Goal: Information Seeking & Learning: Compare options

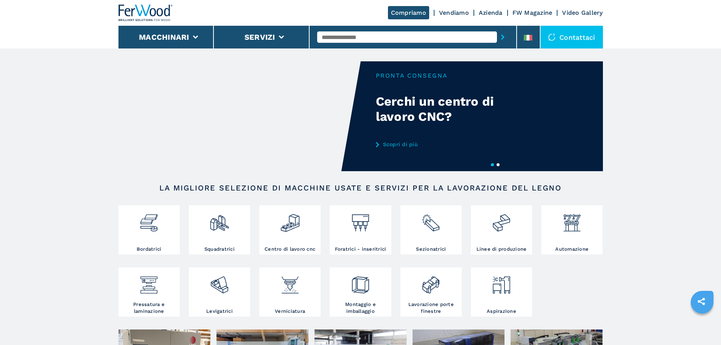
click at [199, 29] on li "Macchinari" at bounding box center [166, 37] width 96 height 23
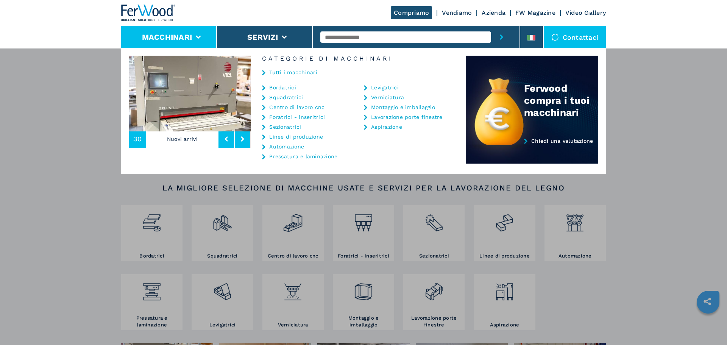
click at [106, 155] on div "Macchinari Bordatrici Squadratrici Centro di lavoro cnc Foratrici - inseritrici…" at bounding box center [363, 220] width 727 height 345
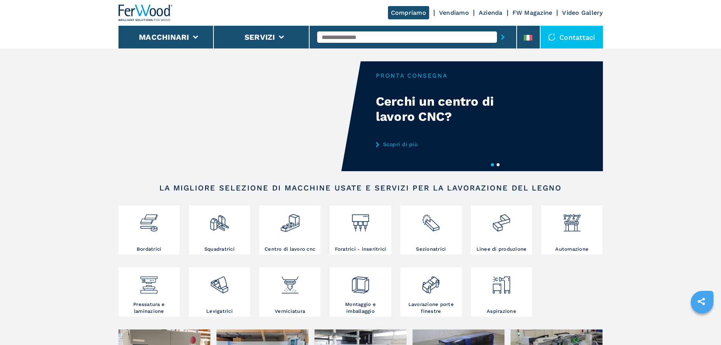
click at [381, 41] on input "text" at bounding box center [407, 36] width 180 height 11
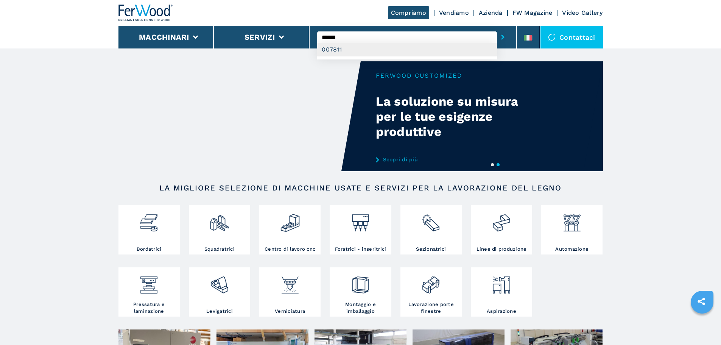
type input "******"
click at [378, 47] on div "007811" at bounding box center [407, 50] width 180 height 14
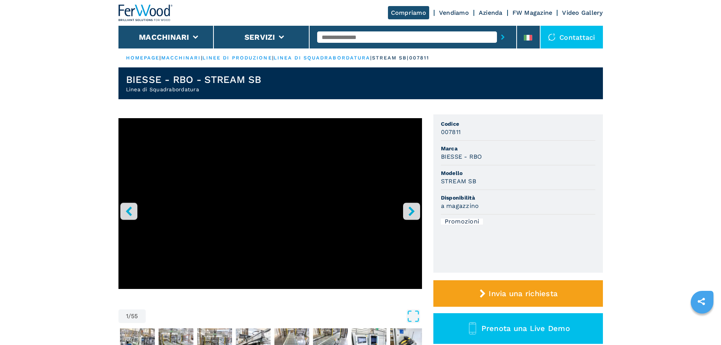
click at [332, 42] on input "text" at bounding box center [407, 36] width 180 height 11
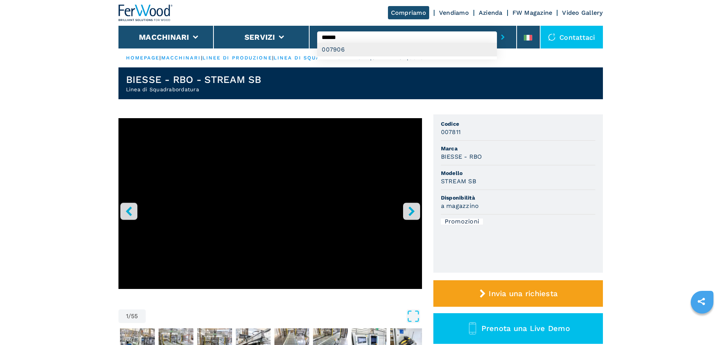
type input "******"
click at [331, 49] on div "007906" at bounding box center [407, 50] width 180 height 14
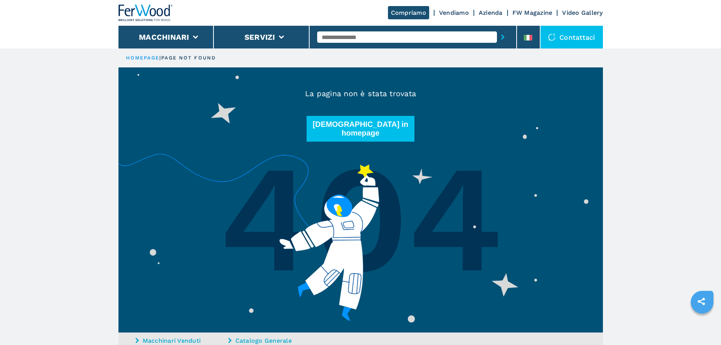
click at [358, 34] on input "text" at bounding box center [407, 36] width 180 height 11
click at [146, 21] on div at bounding box center [145, 13] width 54 height 26
click at [147, 24] on div at bounding box center [145, 13] width 54 height 26
click at [153, 31] on li "Macchinari" at bounding box center [166, 37] width 96 height 23
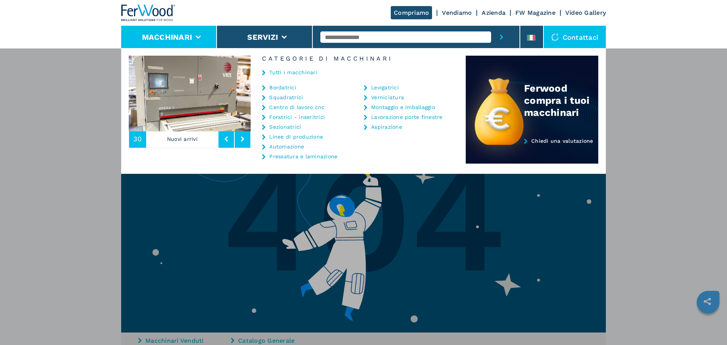
click at [283, 87] on link "Bordatrici" at bounding box center [282, 87] width 27 height 5
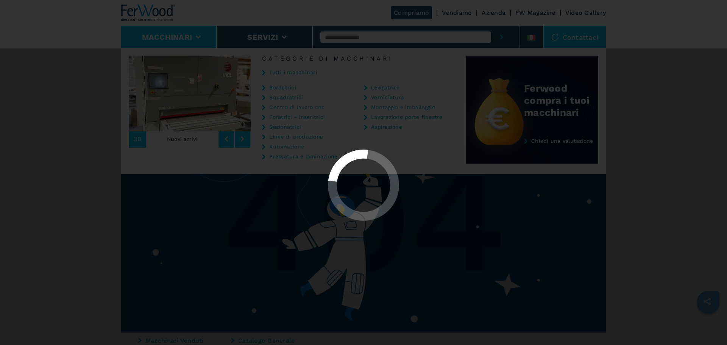
select select "**********"
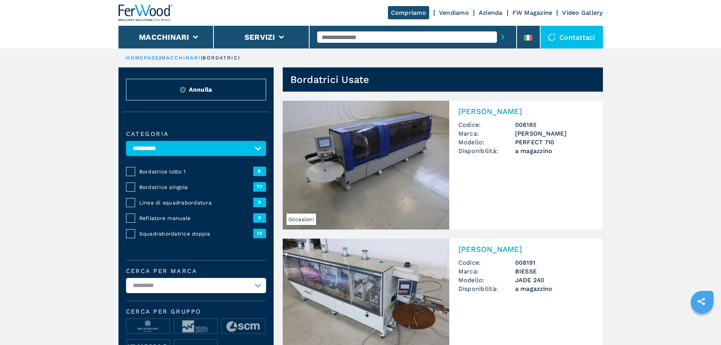
click at [161, 175] on span "Bordatrice lotto 1" at bounding box center [196, 172] width 114 height 8
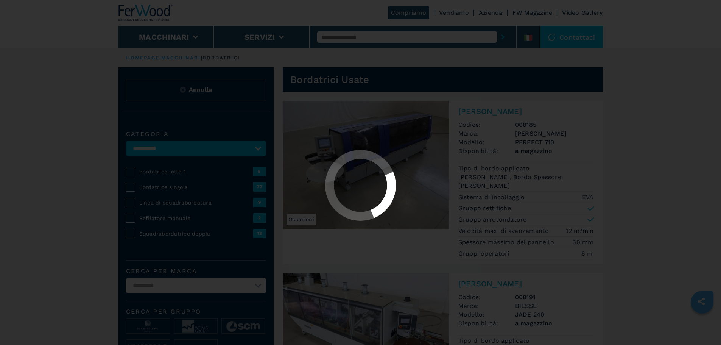
select select "**********"
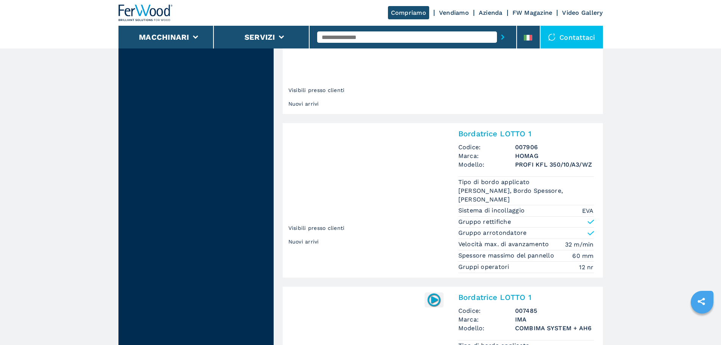
scroll to position [908, 0]
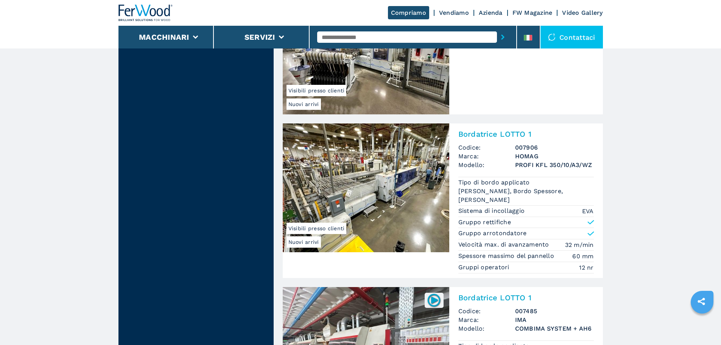
click at [375, 174] on img at bounding box center [366, 187] width 166 height 129
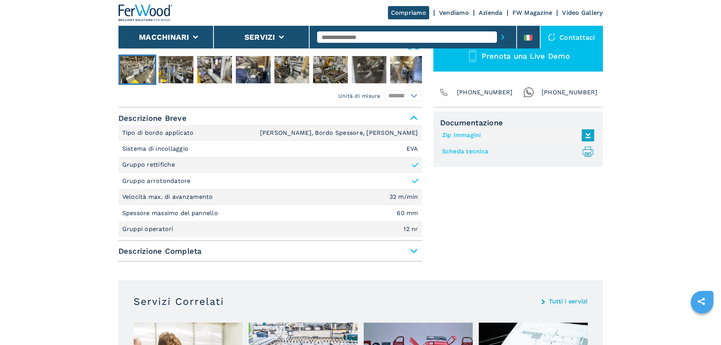
scroll to position [265, 0]
click at [406, 251] on span "Descrizione Completa" at bounding box center [269, 251] width 303 height 14
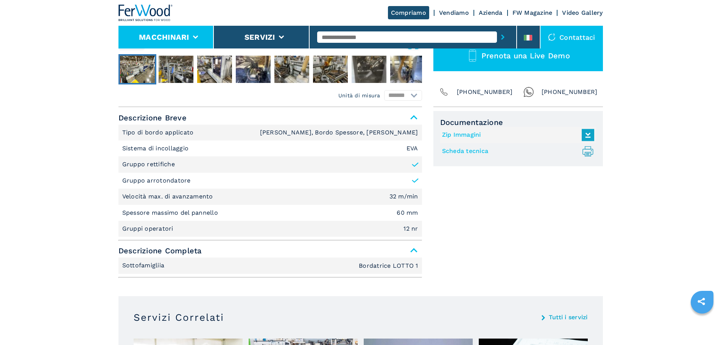
drag, startPoint x: 162, startPoint y: 37, endPoint x: 170, endPoint y: 45, distance: 10.7
click at [162, 37] on button "Macchinari" at bounding box center [164, 37] width 50 height 9
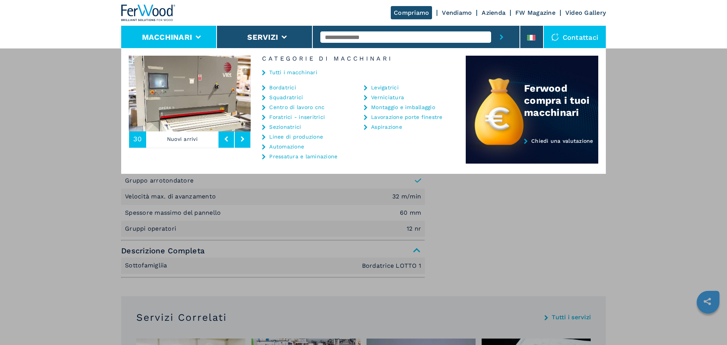
click at [101, 120] on div "Macchinari Bordatrici Squadratrici Centro di lavoro cnc Foratrici - inseritrici…" at bounding box center [363, 220] width 727 height 345
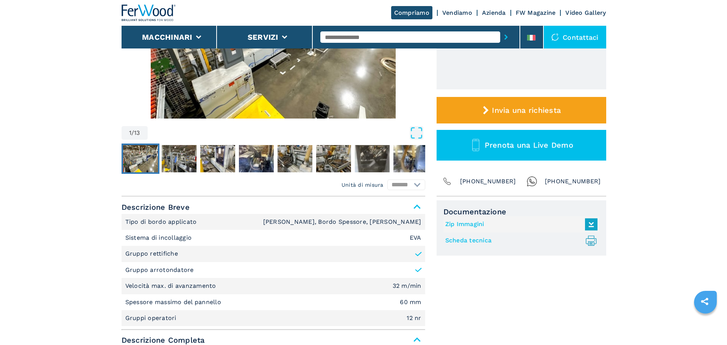
scroll to position [76, 0]
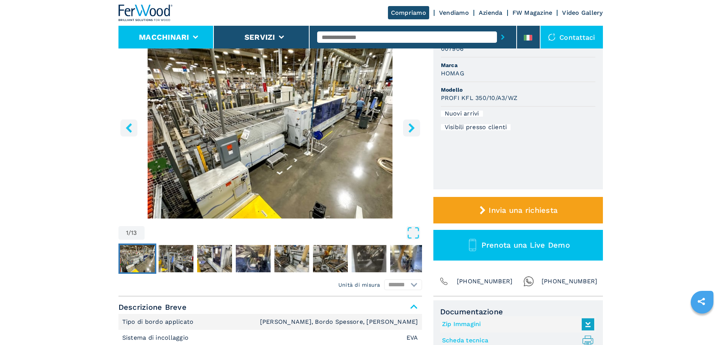
click at [207, 38] on li "Macchinari" at bounding box center [166, 37] width 96 height 23
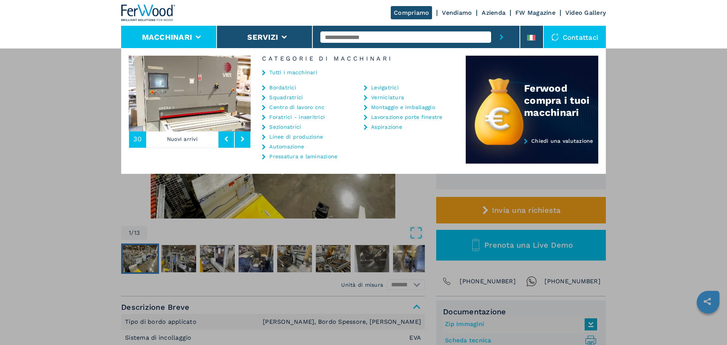
click at [312, 137] on link "Linee di produzione" at bounding box center [296, 136] width 54 height 5
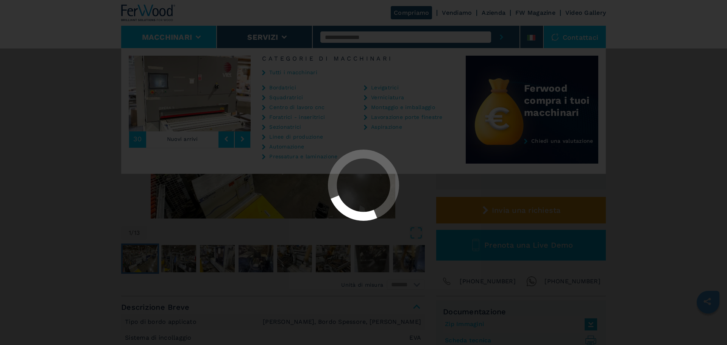
select select "**********"
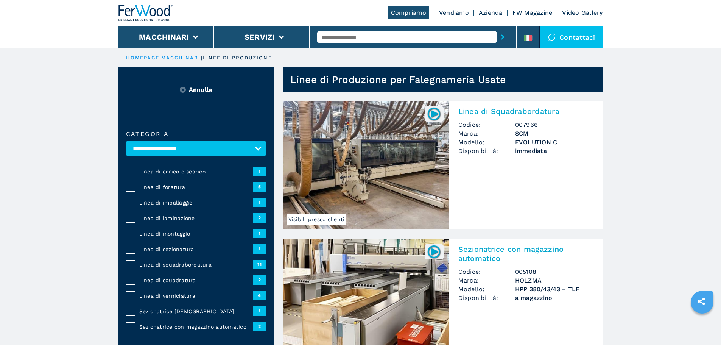
scroll to position [38, 0]
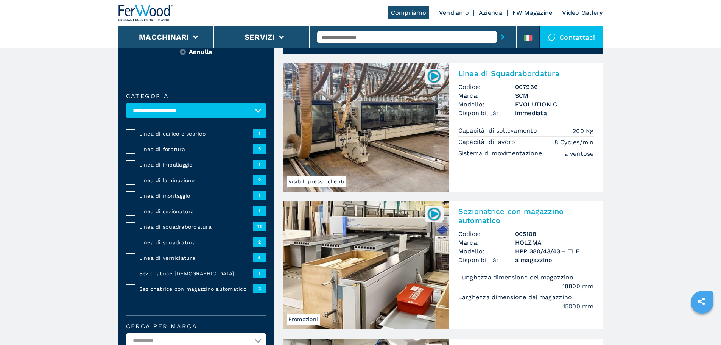
click at [404, 153] on img at bounding box center [366, 127] width 166 height 129
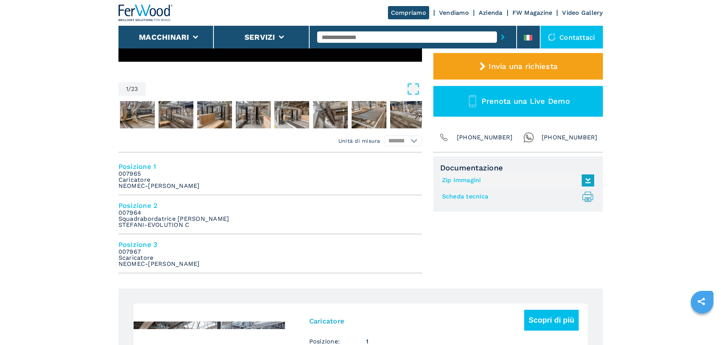
scroll to position [151, 0]
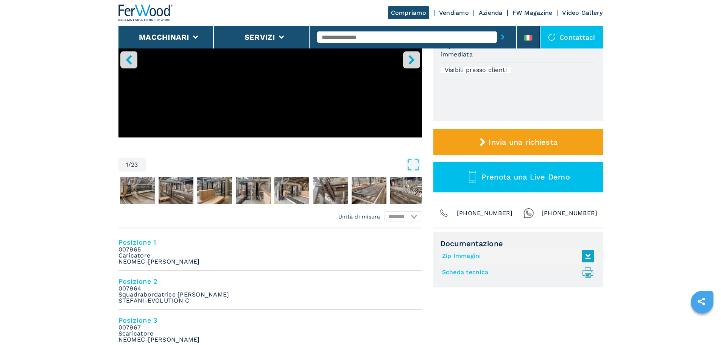
select select "**********"
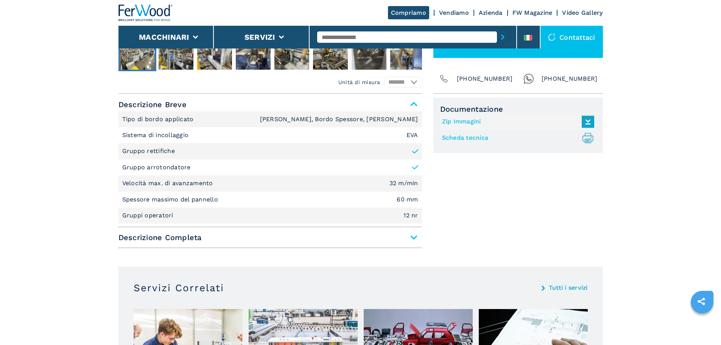
scroll to position [227, 0]
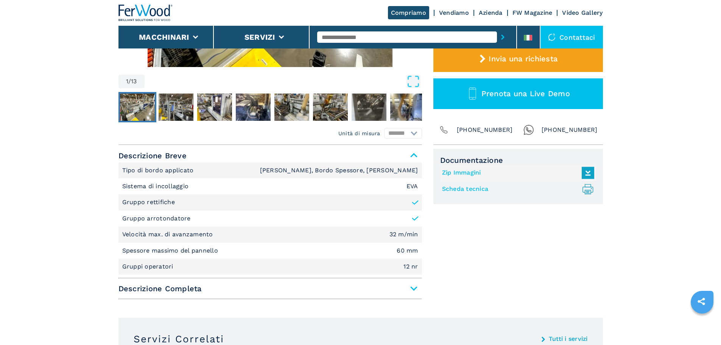
click at [275, 292] on span "Descrizione Completa" at bounding box center [269, 289] width 303 height 14
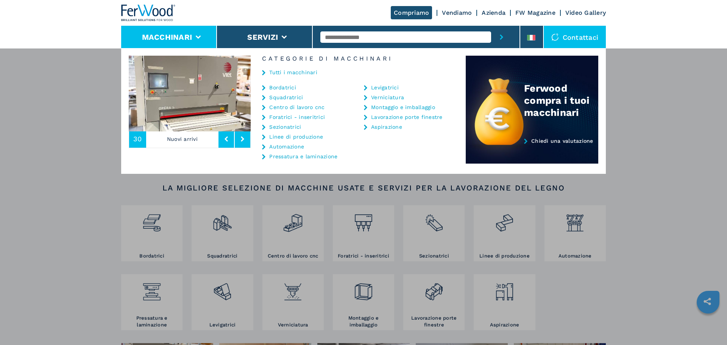
click at [292, 86] on link "Bordatrici" at bounding box center [282, 87] width 27 height 5
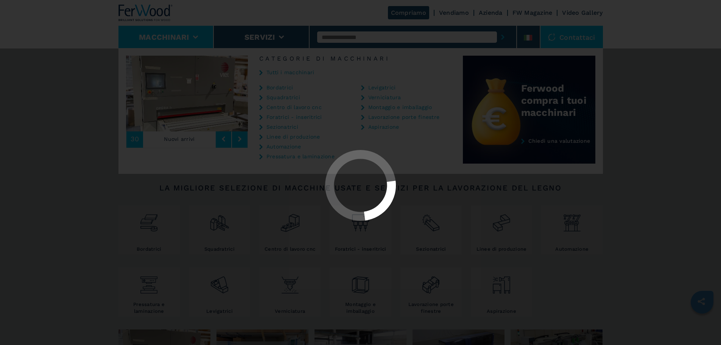
select select "**********"
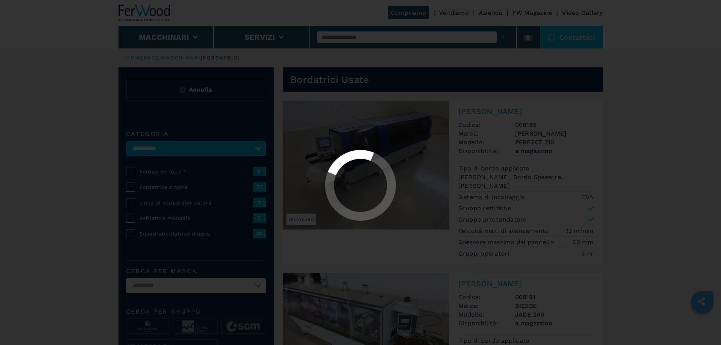
select select "**********"
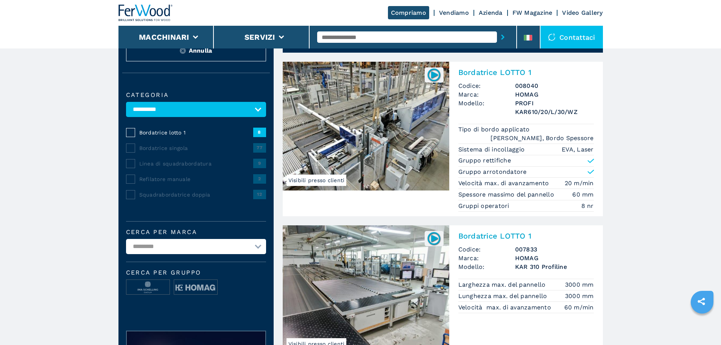
scroll to position [38, 0]
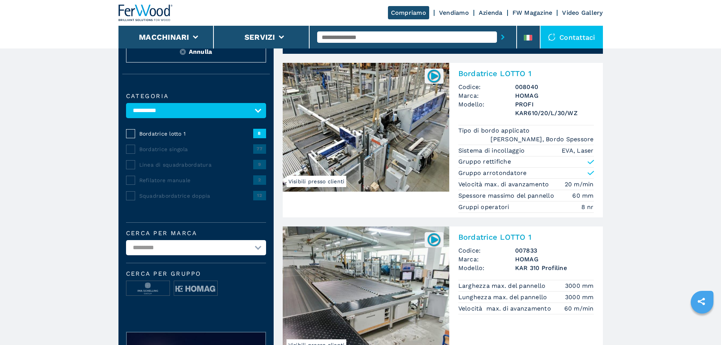
click at [387, 160] on img at bounding box center [366, 127] width 166 height 129
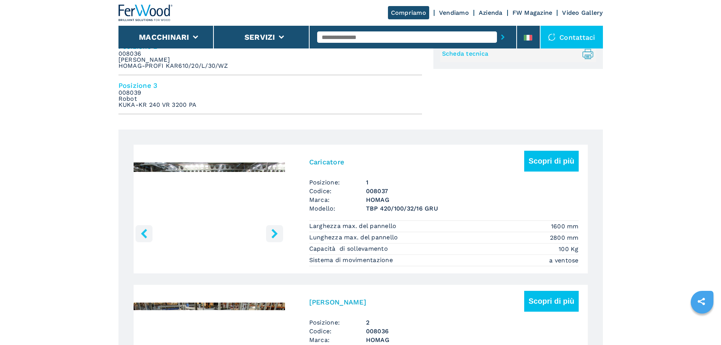
scroll to position [530, 0]
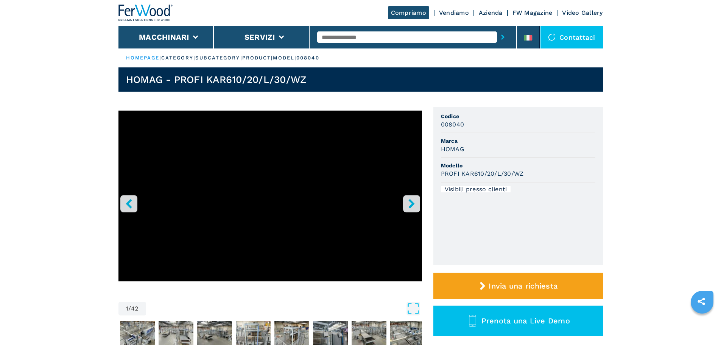
select select "**********"
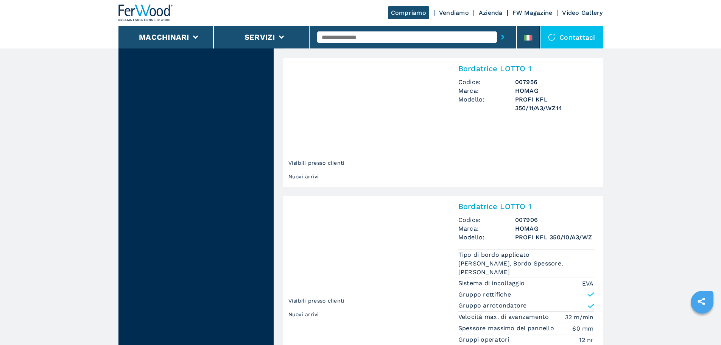
scroll to position [795, 0]
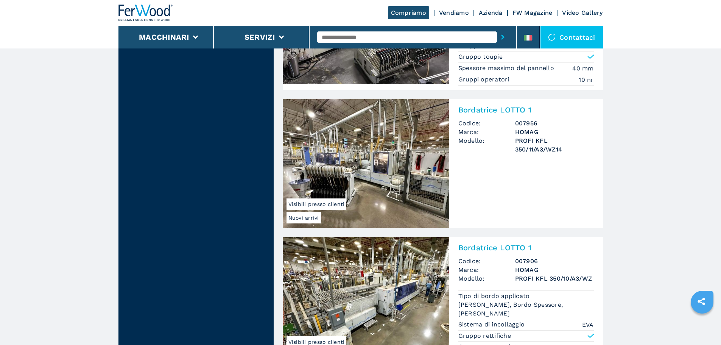
click at [403, 152] on img at bounding box center [366, 163] width 166 height 129
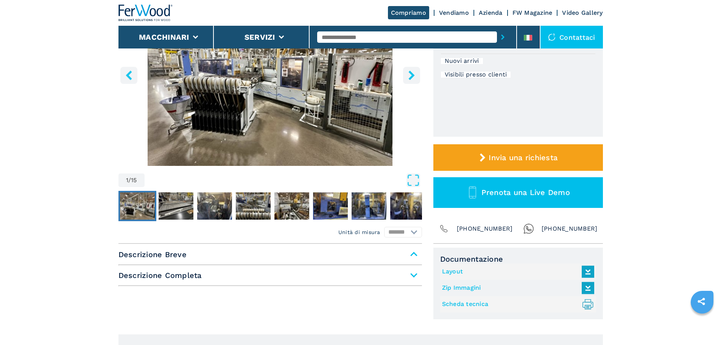
scroll to position [227, 0]
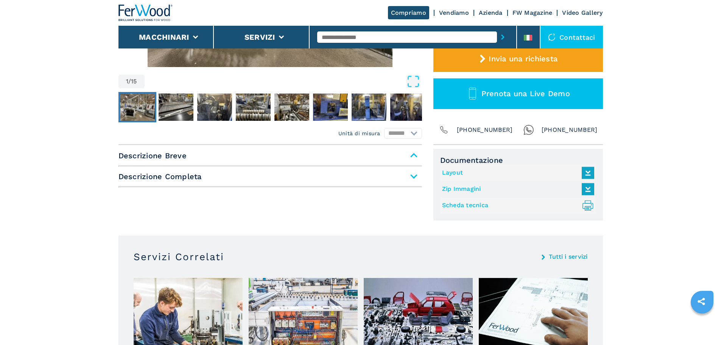
click at [220, 170] on span "Descrizione Completa" at bounding box center [269, 177] width 303 height 14
click at [282, 173] on span "Descrizione Completa" at bounding box center [269, 177] width 303 height 14
click at [409, 179] on span "Descrizione Completa" at bounding box center [269, 177] width 303 height 14
click at [411, 158] on span "Descrizione Breve" at bounding box center [269, 156] width 303 height 14
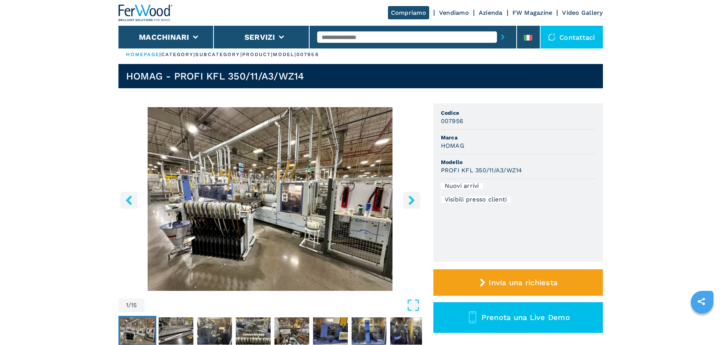
scroll to position [0, 0]
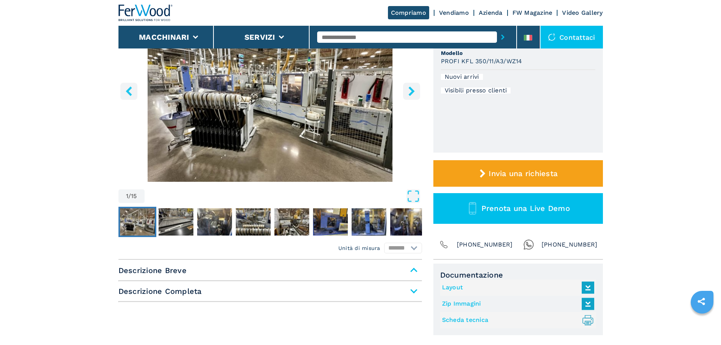
scroll to position [114, 0]
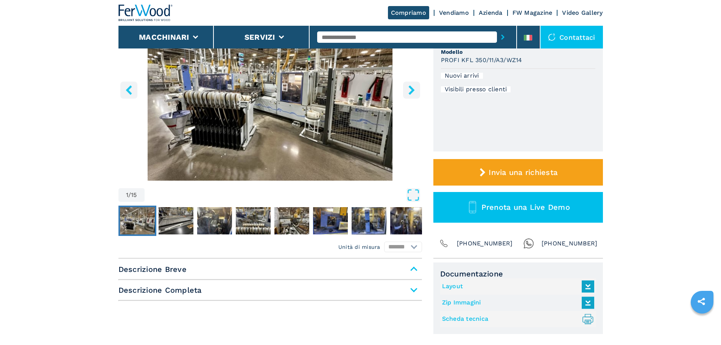
click at [414, 271] on span "Descrizione Breve" at bounding box center [269, 269] width 303 height 14
click at [413, 264] on span "Descrizione Breve" at bounding box center [269, 269] width 303 height 14
click at [412, 269] on span "Descrizione Breve" at bounding box center [269, 269] width 303 height 14
drag, startPoint x: 395, startPoint y: 294, endPoint x: 246, endPoint y: 301, distance: 149.2
click at [395, 294] on span "Descrizione Completa" at bounding box center [269, 290] width 303 height 14
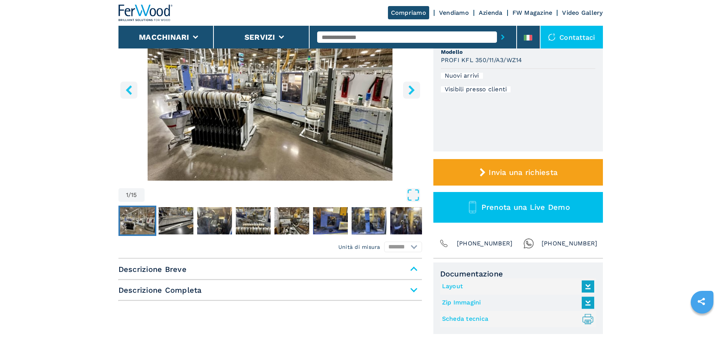
select select "**********"
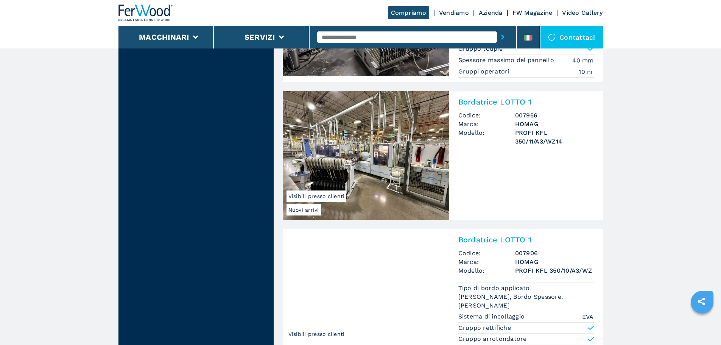
scroll to position [795, 0]
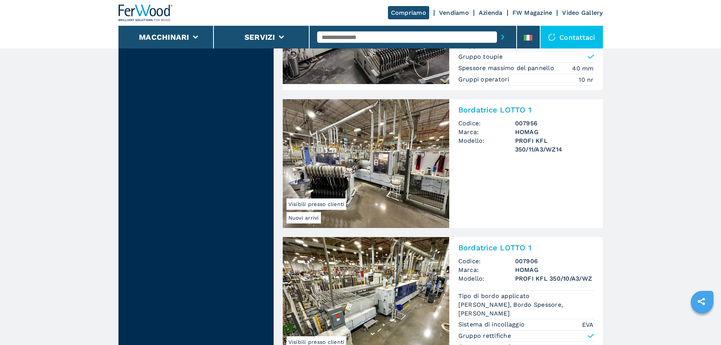
click at [420, 165] on img at bounding box center [366, 163] width 166 height 129
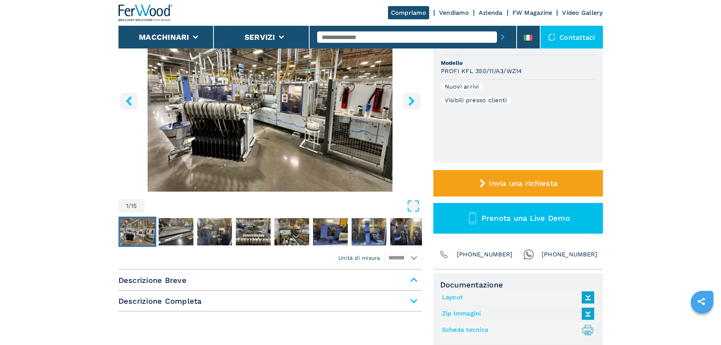
scroll to position [114, 0]
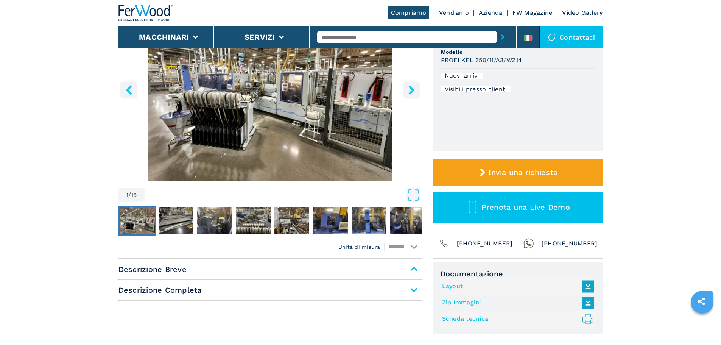
click at [366, 288] on span "Descrizione Completa" at bounding box center [269, 290] width 303 height 14
click at [417, 272] on span "Descrizione Breve" at bounding box center [269, 269] width 303 height 14
click at [380, 271] on span "Descrizione Breve" at bounding box center [269, 269] width 303 height 14
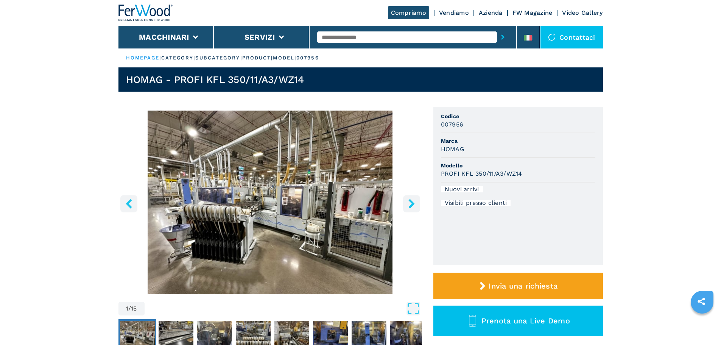
select select "**********"
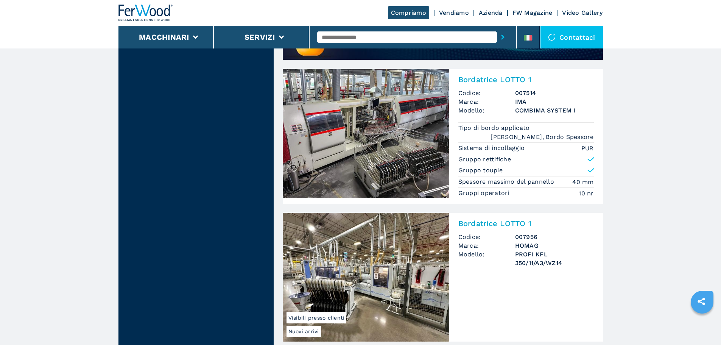
scroll to position [757, 0]
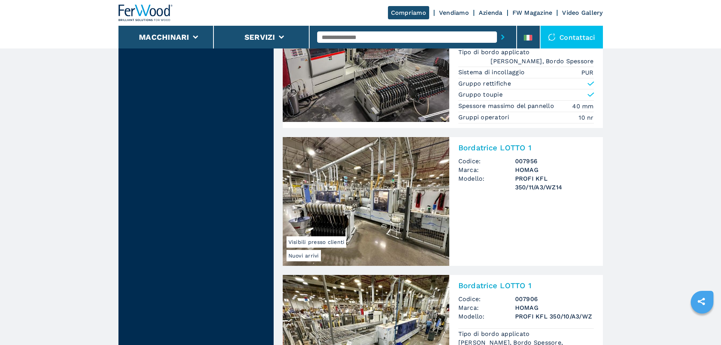
click at [394, 210] on img at bounding box center [366, 201] width 166 height 129
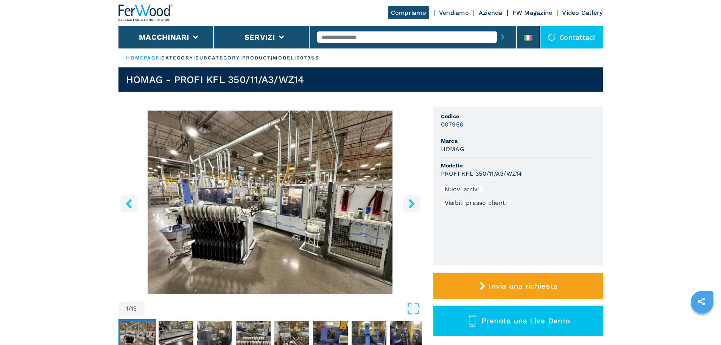
select select "**********"
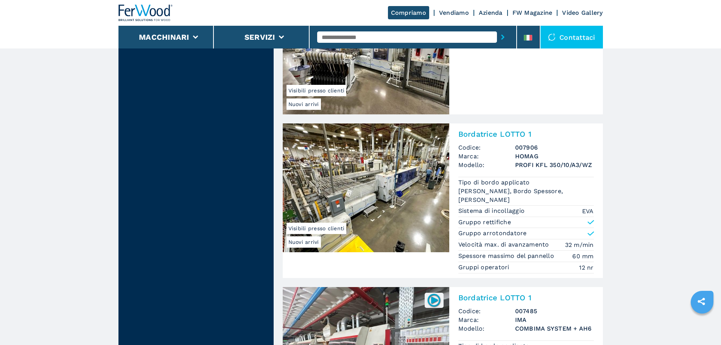
scroll to position [1059, 0]
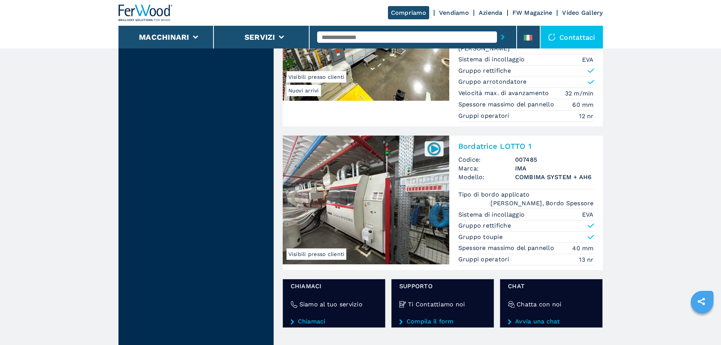
click at [408, 170] on img at bounding box center [366, 199] width 166 height 129
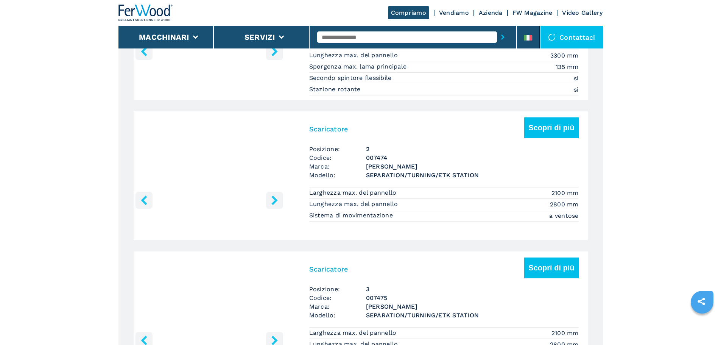
scroll to position [946, 0]
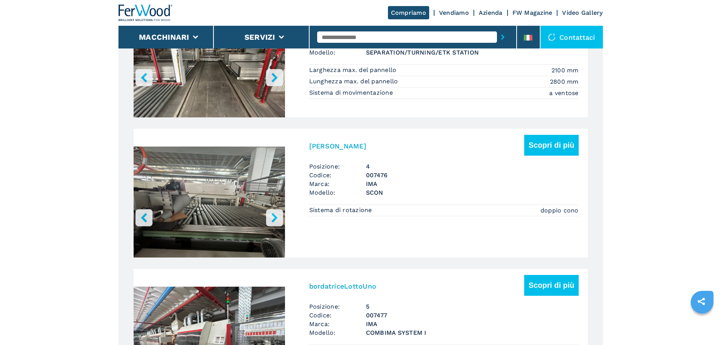
select select "**********"
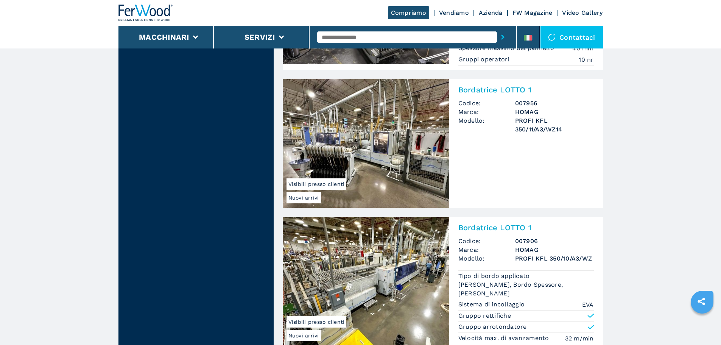
scroll to position [795, 0]
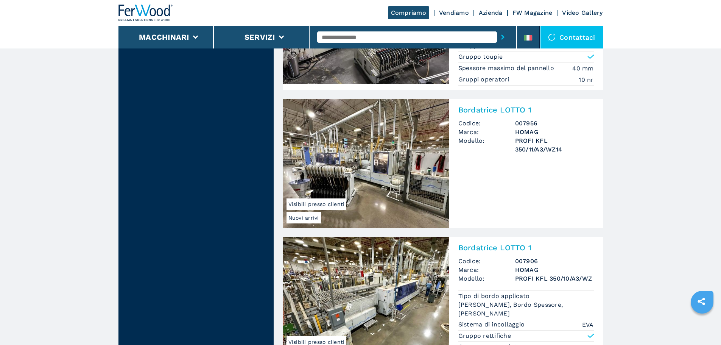
click at [389, 193] on img at bounding box center [366, 163] width 166 height 129
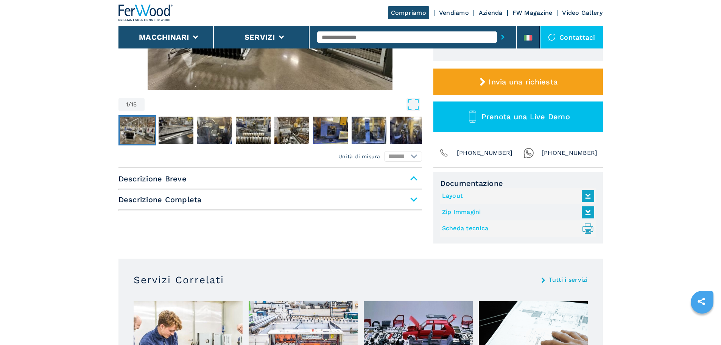
scroll to position [227, 0]
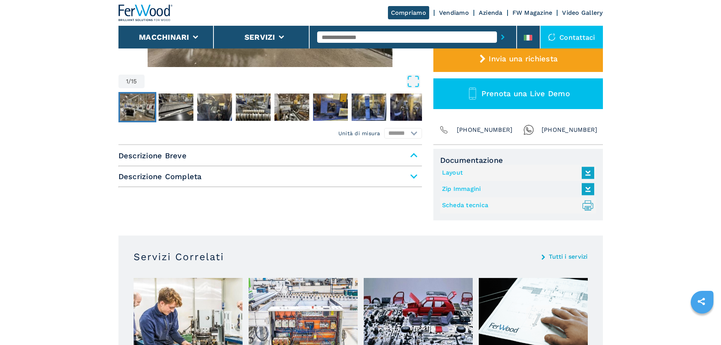
click at [299, 176] on span "Descrizione Completa" at bounding box center [269, 177] width 303 height 14
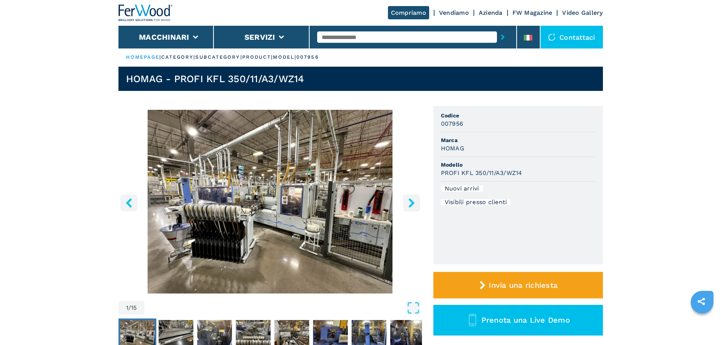
scroll to position [0, 0]
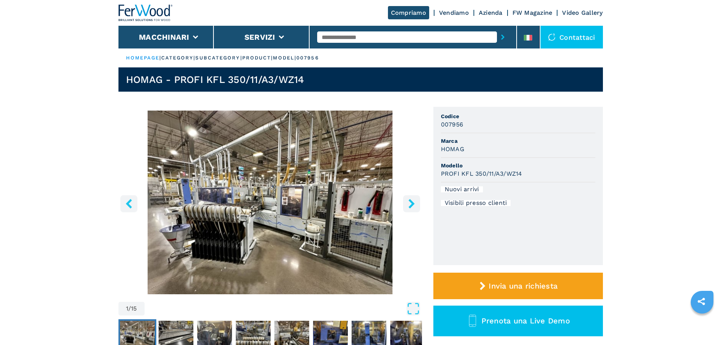
select select "**********"
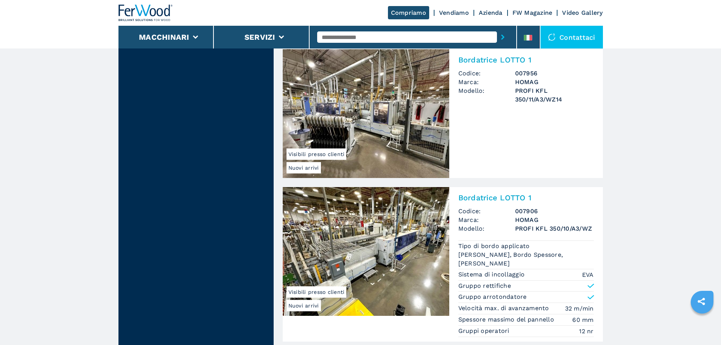
scroll to position [870, 0]
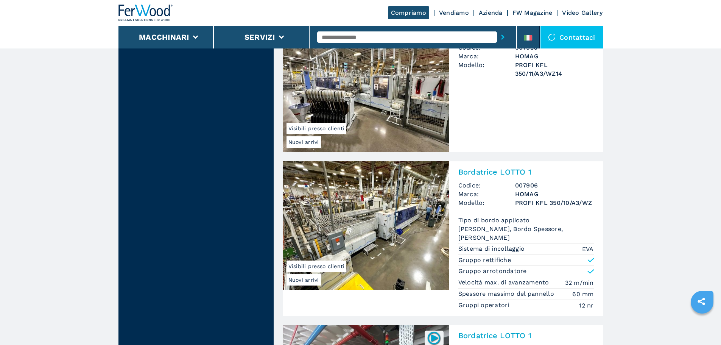
click at [401, 226] on img at bounding box center [366, 225] width 166 height 129
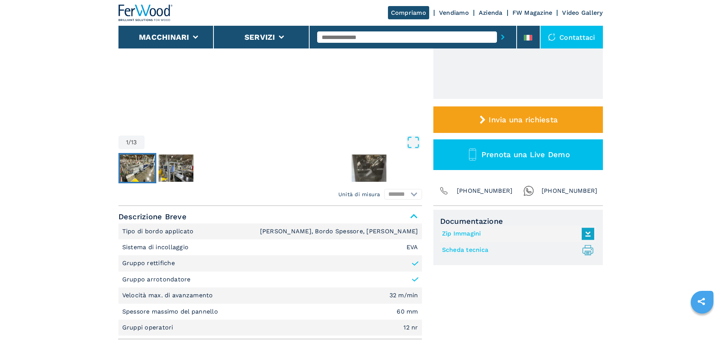
scroll to position [227, 0]
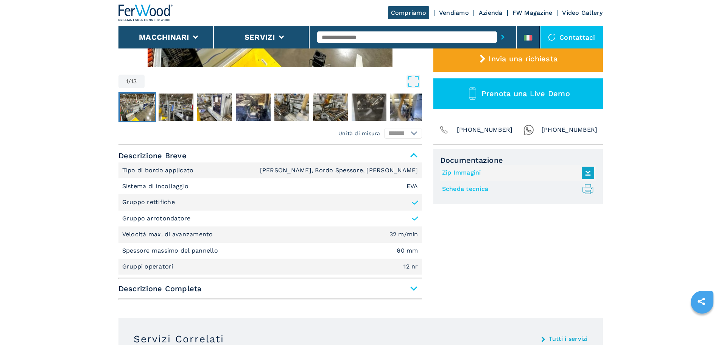
click at [231, 287] on span "Descrizione Completa" at bounding box center [269, 289] width 303 height 14
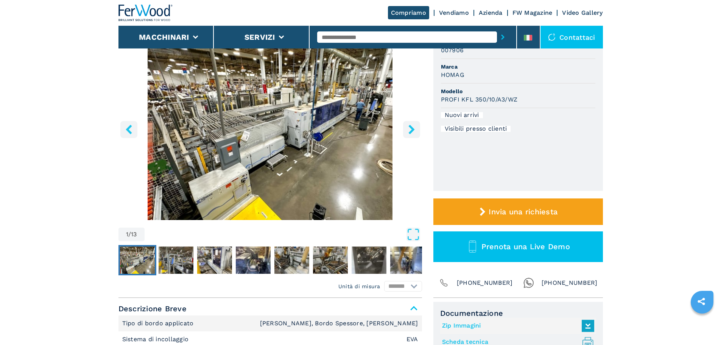
scroll to position [76, 0]
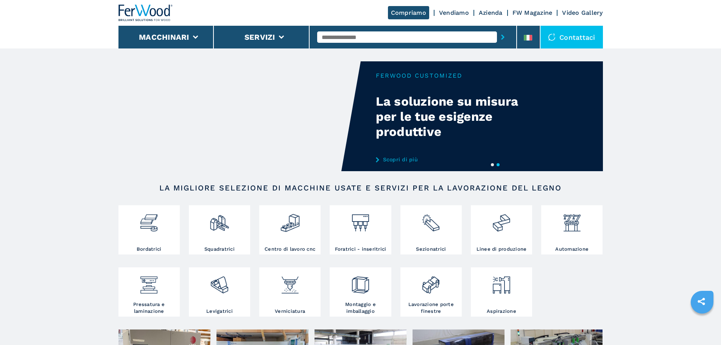
click at [366, 41] on input "text" at bounding box center [407, 36] width 180 height 11
type input "******"
click at [363, 50] on div "007956" at bounding box center [407, 50] width 180 height 14
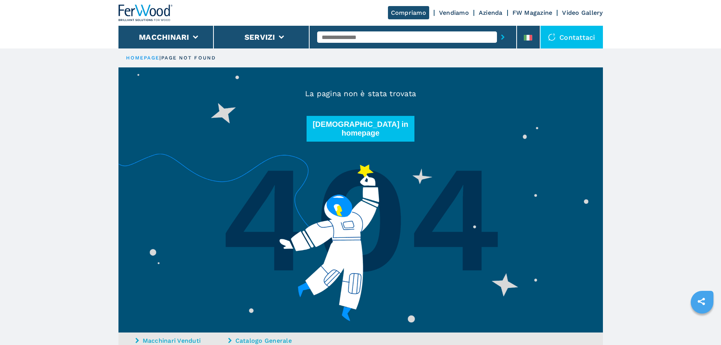
click at [364, 45] on div at bounding box center [412, 36] width 191 height 17
click at [361, 38] on input "text" at bounding box center [407, 36] width 180 height 11
click at [162, 31] on li "Macchinari" at bounding box center [166, 37] width 96 height 23
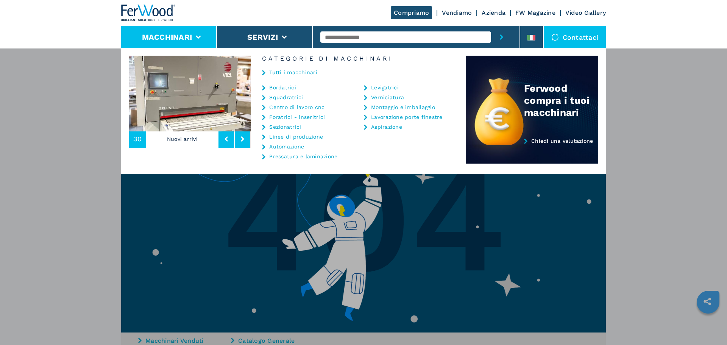
click at [286, 89] on link "Bordatrici" at bounding box center [282, 87] width 27 height 5
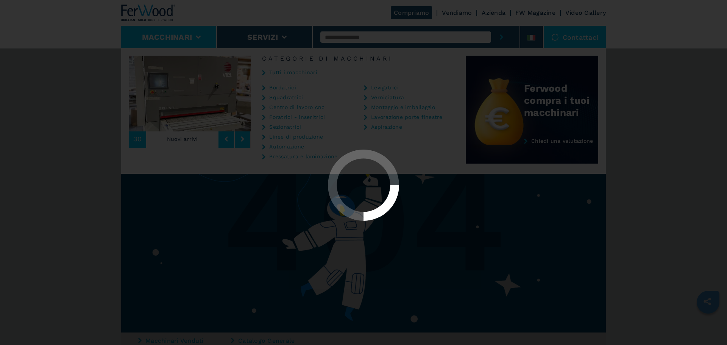
select select "**********"
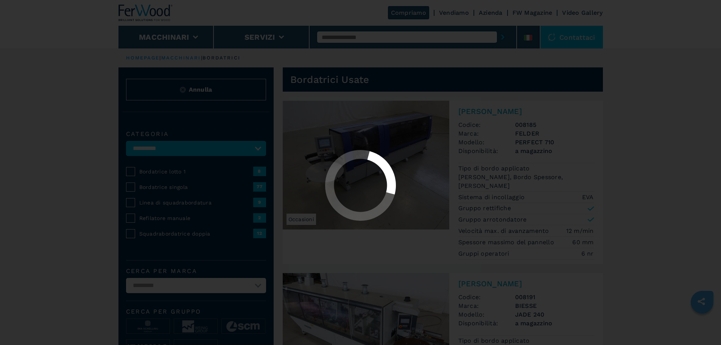
select select "**********"
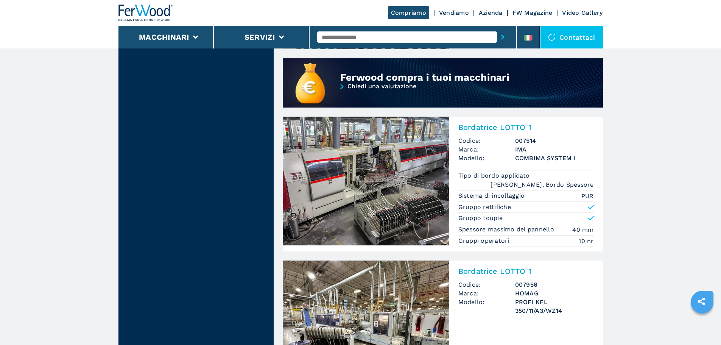
scroll to position [681, 0]
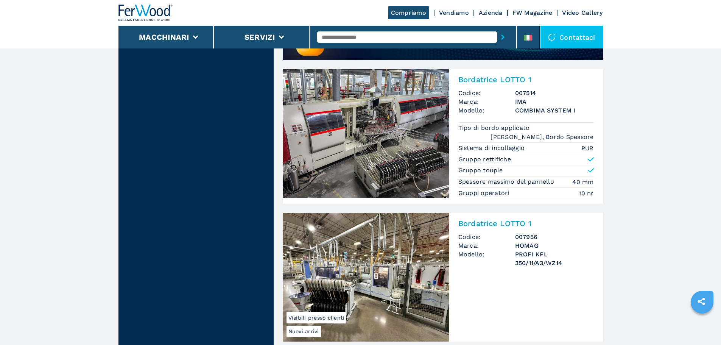
click at [375, 295] on img at bounding box center [366, 277] width 166 height 129
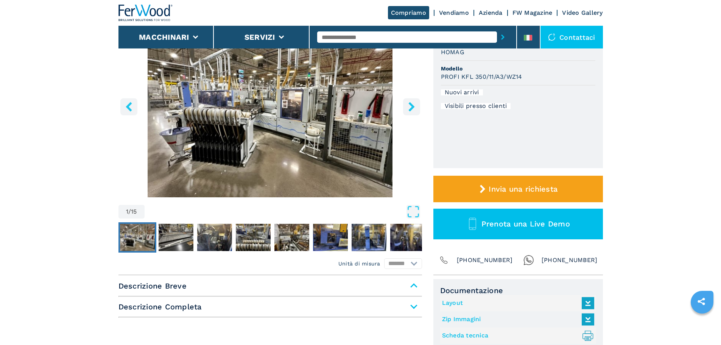
scroll to position [227, 0]
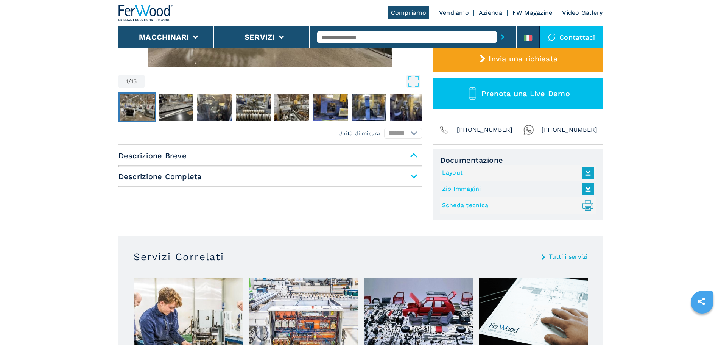
click at [229, 155] on span "Descrizione Breve" at bounding box center [269, 156] width 303 height 14
click at [270, 159] on span "Descrizione Breve" at bounding box center [269, 156] width 303 height 14
